Goal: Information Seeking & Learning: Learn about a topic

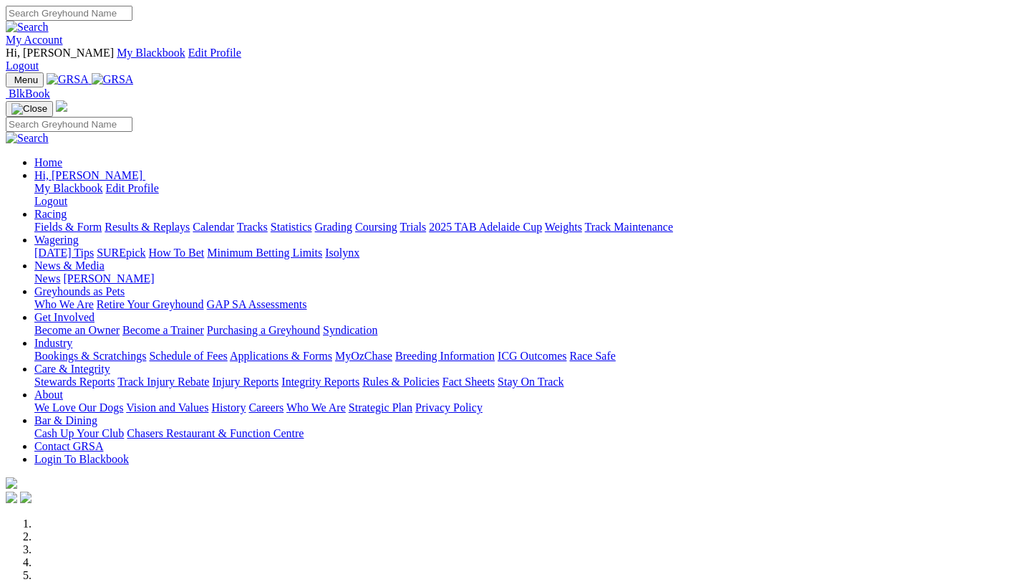
scroll to position [450, 0]
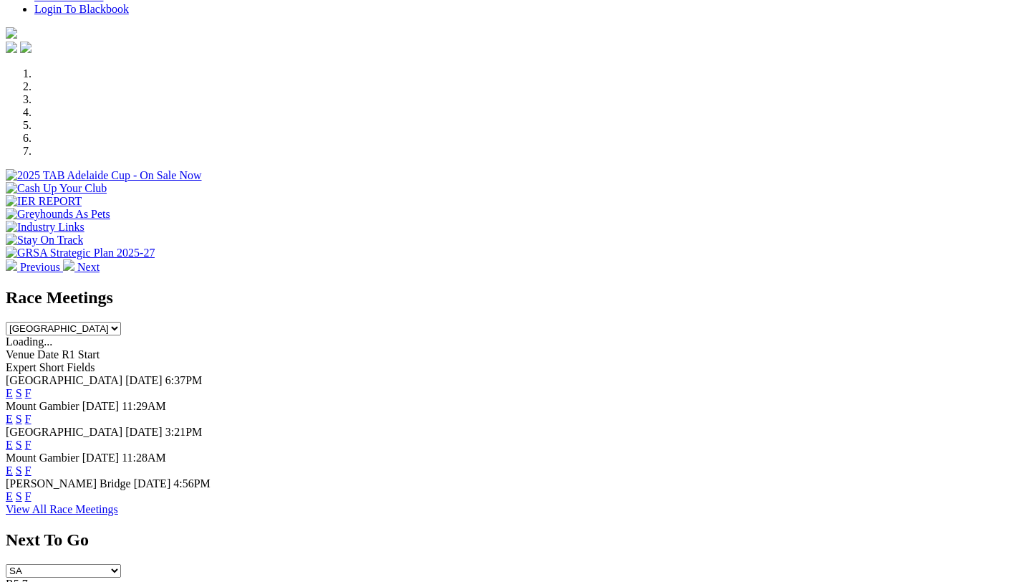
click at [32, 387] on link "F" at bounding box center [28, 393] width 6 height 12
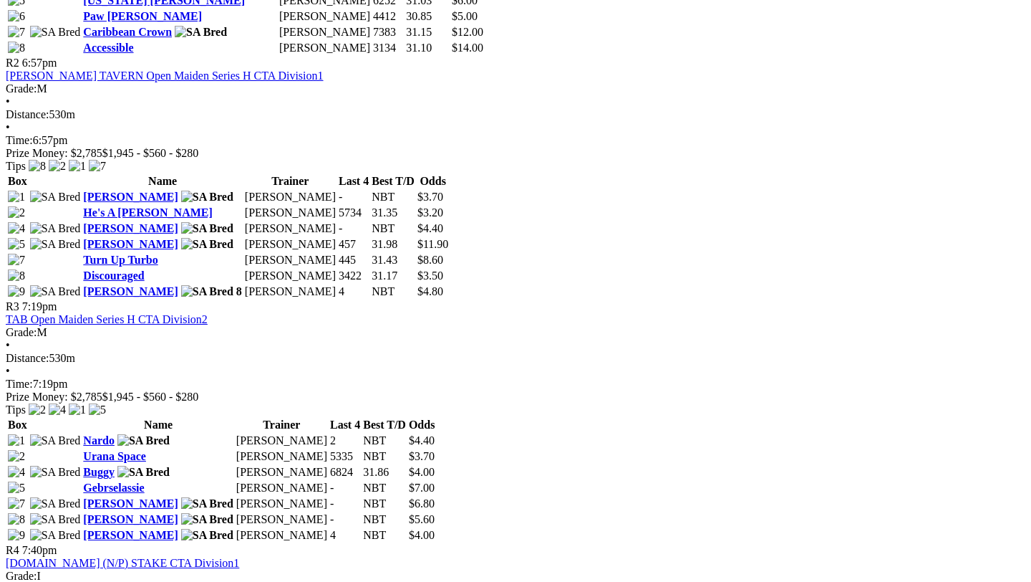
scroll to position [1020, 0]
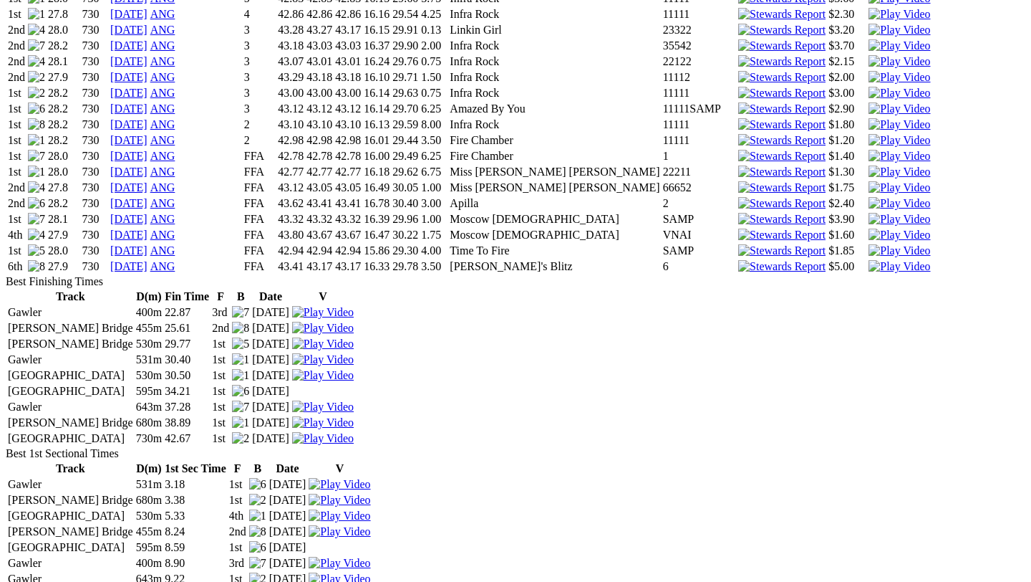
scroll to position [2516, 0]
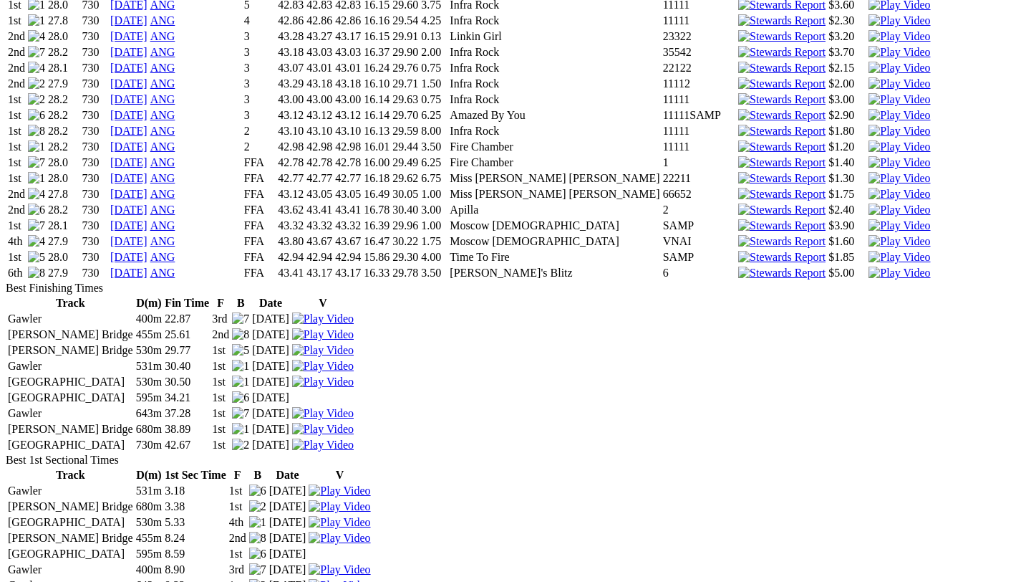
click at [148, 279] on link "14 Aug 25" at bounding box center [128, 272] width 37 height 12
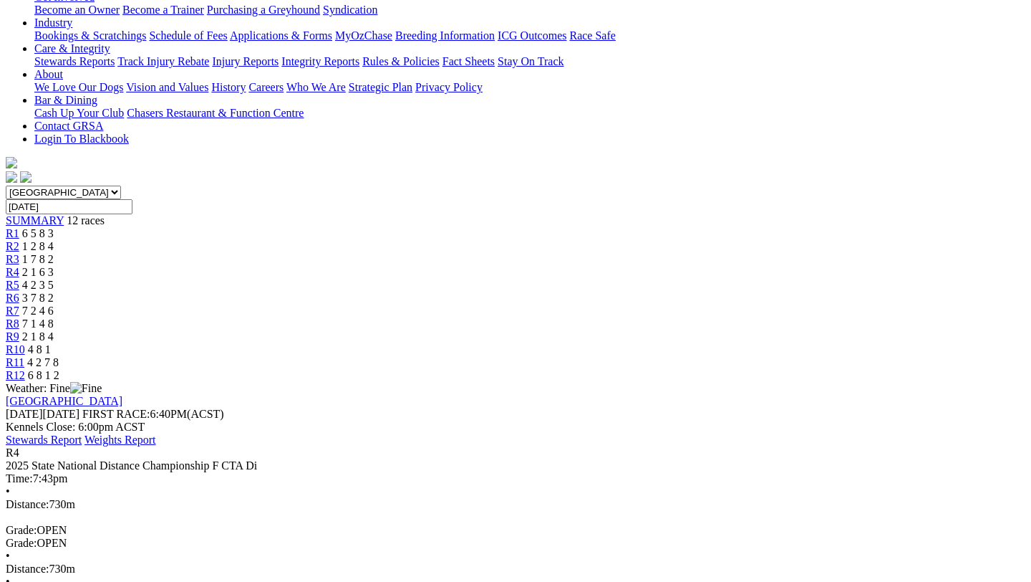
scroll to position [352, 0]
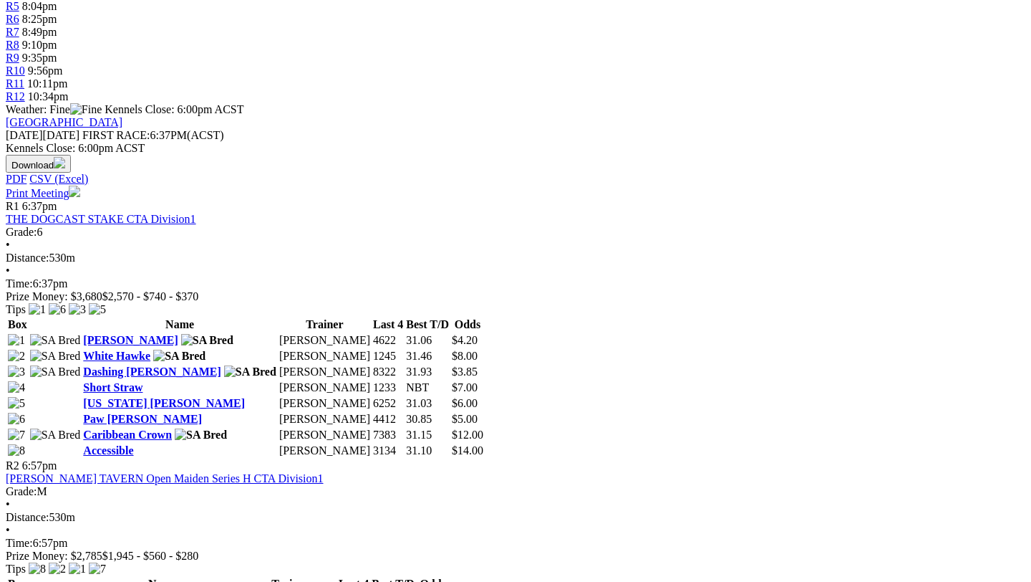
scroll to position [617, 0]
